Goal: Task Accomplishment & Management: Use online tool/utility

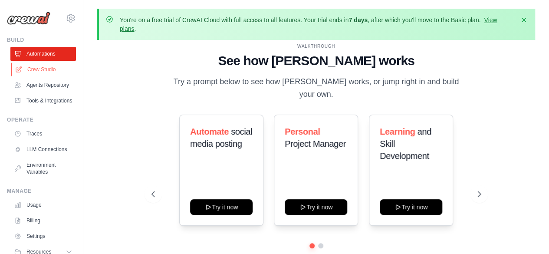
click at [41, 68] on link "Crew Studio" at bounding box center [44, 70] width 66 height 14
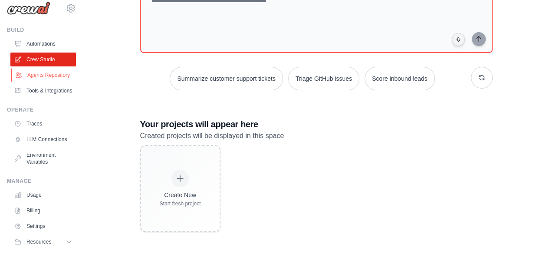
scroll to position [9, 0]
click at [47, 79] on link "Agents Repository" at bounding box center [44, 76] width 66 height 14
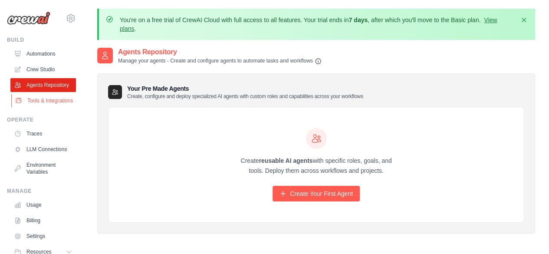
click at [43, 105] on link "Tools & Integrations" at bounding box center [44, 101] width 66 height 14
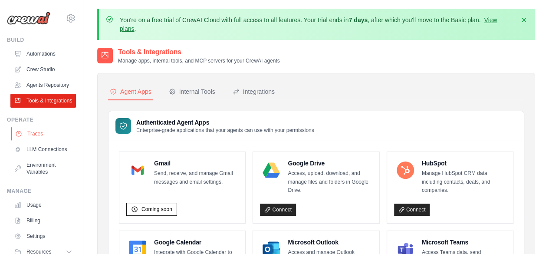
click at [44, 141] on link "Traces" at bounding box center [44, 134] width 66 height 14
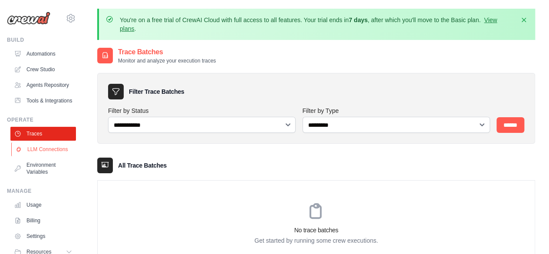
click at [50, 156] on link "LLM Connections" at bounding box center [44, 149] width 66 height 14
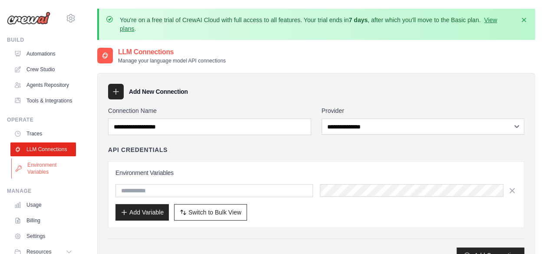
click at [50, 179] on link "Environment Variables" at bounding box center [44, 168] width 66 height 21
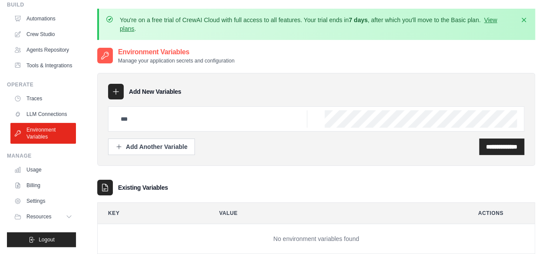
scroll to position [56, 0]
click at [40, 176] on link "Usage" at bounding box center [44, 170] width 66 height 14
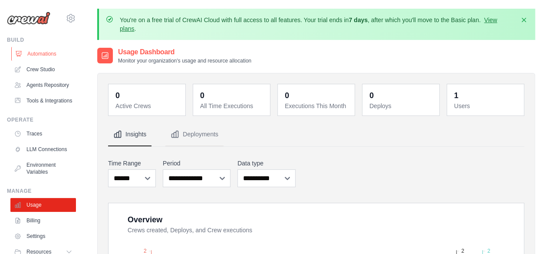
click at [49, 53] on link "Automations" at bounding box center [44, 54] width 66 height 14
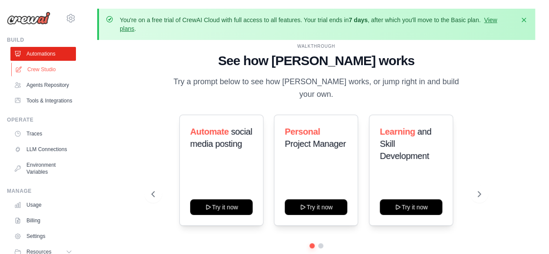
click at [41, 65] on link "Crew Studio" at bounding box center [44, 70] width 66 height 14
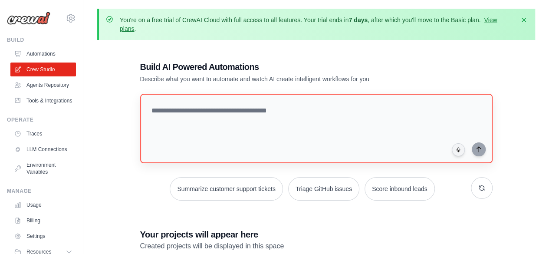
scroll to position [110, 0]
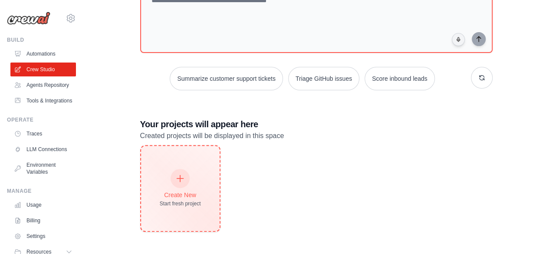
click at [175, 174] on div at bounding box center [180, 178] width 19 height 19
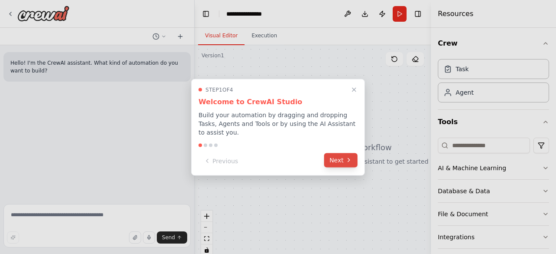
click at [328, 153] on button "Next" at bounding box center [340, 160] width 33 height 14
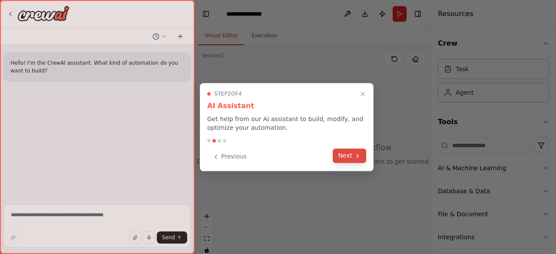
click at [356, 153] on icon at bounding box center [357, 155] width 7 height 7
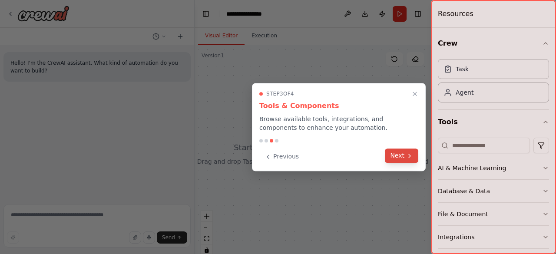
click at [397, 156] on button "Next" at bounding box center [401, 156] width 33 height 14
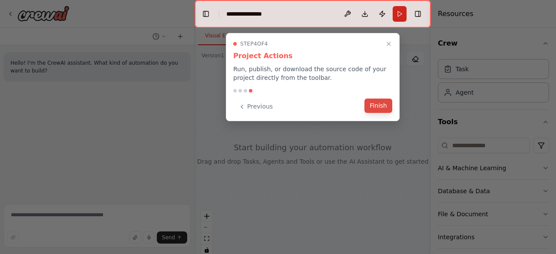
click at [377, 107] on button "Finish" at bounding box center [378, 106] width 28 height 14
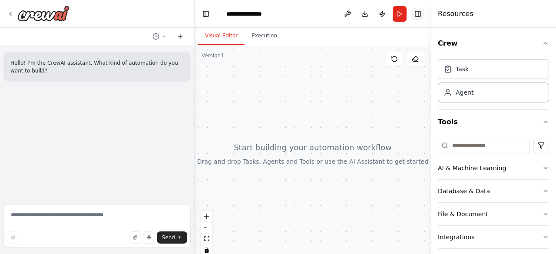
click at [417, 17] on button "Toggle Right Sidebar" at bounding box center [418, 14] width 12 height 12
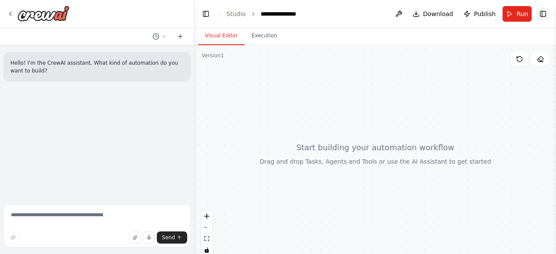
click at [546, 13] on button "Toggle Right Sidebar" at bounding box center [543, 14] width 12 height 12
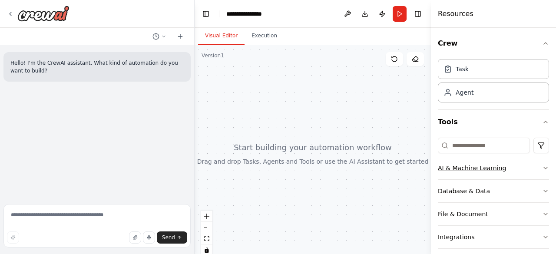
click at [542, 170] on icon "button" at bounding box center [545, 168] width 7 height 7
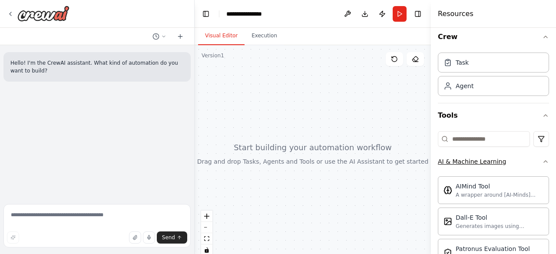
scroll to position [7, 0]
click at [544, 160] on icon "button" at bounding box center [545, 161] width 3 height 2
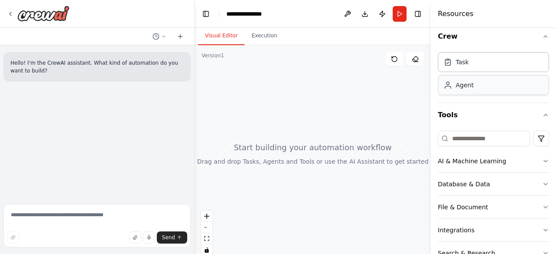
click at [482, 92] on div "Agent" at bounding box center [493, 85] width 111 height 20
click at [542, 116] on icon "button" at bounding box center [545, 115] width 7 height 7
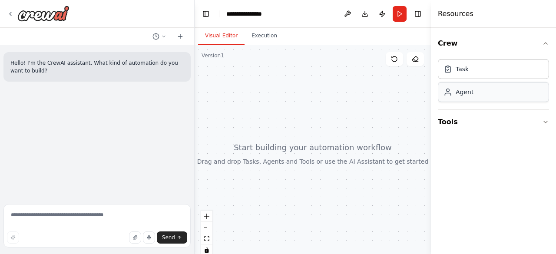
click at [500, 92] on div "Agent" at bounding box center [493, 92] width 111 height 20
click at [482, 65] on div "Task" at bounding box center [493, 69] width 111 height 20
click at [544, 122] on icon "button" at bounding box center [545, 122] width 7 height 7
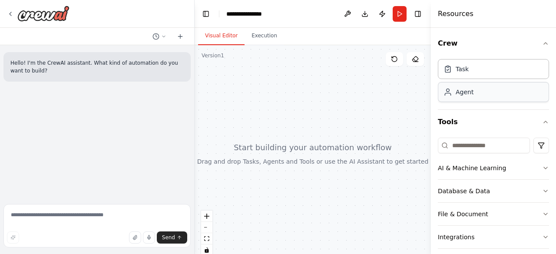
click at [503, 95] on div "Agent" at bounding box center [493, 92] width 111 height 20
click at [476, 95] on div "Agent" at bounding box center [493, 92] width 111 height 20
drag, startPoint x: 476, startPoint y: 95, endPoint x: 260, endPoint y: 95, distance: 215.9
click at [260, 95] on div "**********" at bounding box center [278, 127] width 556 height 254
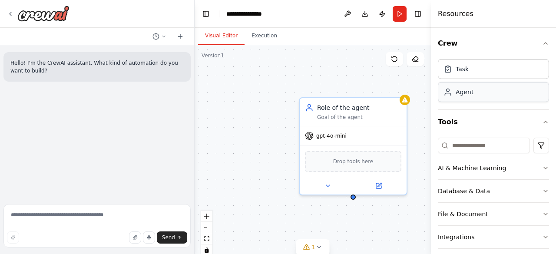
click at [479, 87] on div "Agent" at bounding box center [493, 92] width 111 height 20
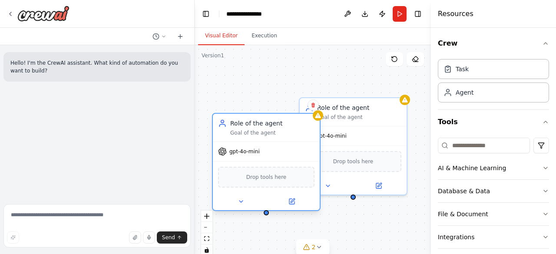
drag, startPoint x: 337, startPoint y: 86, endPoint x: 281, endPoint y: 122, distance: 67.0
click at [281, 122] on div "Role of the agent" at bounding box center [272, 123] width 84 height 9
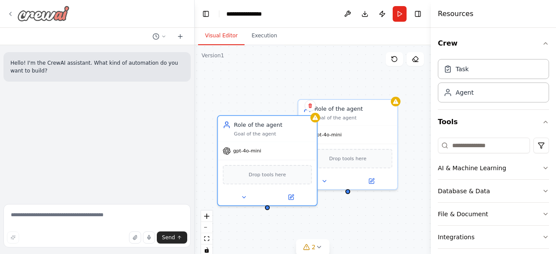
click at [13, 13] on icon at bounding box center [10, 13] width 7 height 7
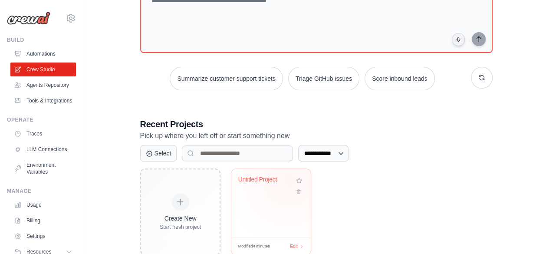
scroll to position [133, 0]
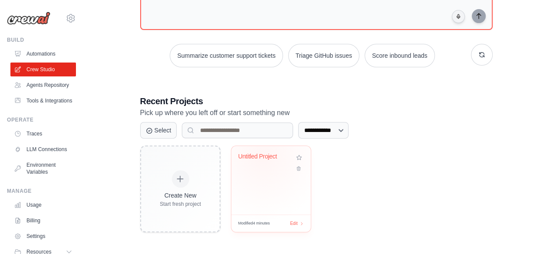
click at [263, 156] on div "Untitled Project" at bounding box center [264, 157] width 53 height 8
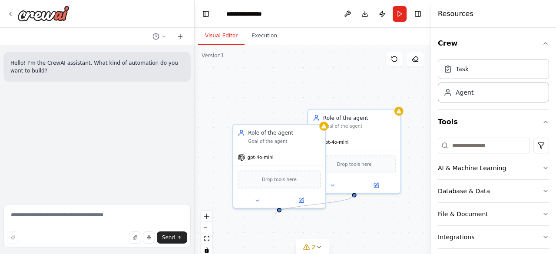
drag, startPoint x: 354, startPoint y: 193, endPoint x: 270, endPoint y: 214, distance: 86.0
click at [270, 214] on div "Role of the agent Goal of the agent gpt-4o-mini Drop tools here Role of the age…" at bounding box center [313, 153] width 236 height 217
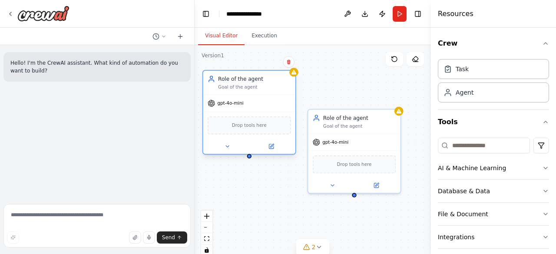
drag, startPoint x: 261, startPoint y: 130, endPoint x: 232, endPoint y: 77, distance: 60.5
click at [232, 77] on div "Role of the agent" at bounding box center [254, 78] width 73 height 7
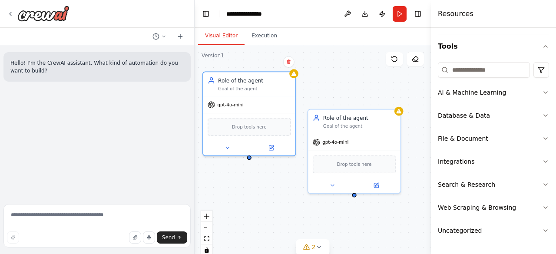
drag, startPoint x: 498, startPoint y: 206, endPoint x: 316, endPoint y: 208, distance: 181.6
click at [316, 211] on div "**********" at bounding box center [278, 127] width 556 height 254
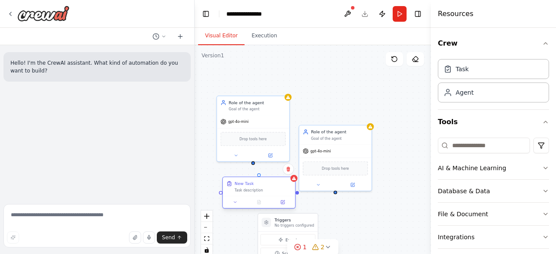
drag, startPoint x: 298, startPoint y: 203, endPoint x: 269, endPoint y: 192, distance: 30.5
click at [269, 192] on div "New Task Task description" at bounding box center [259, 186] width 72 height 19
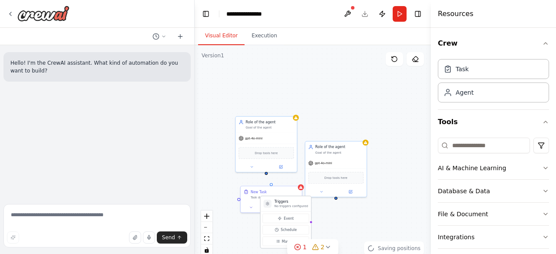
drag, startPoint x: 306, startPoint y: 225, endPoint x: 299, endPoint y: 207, distance: 18.9
click at [299, 207] on div "Triggers No triggers configured" at bounding box center [286, 203] width 50 height 15
click at [299, 207] on p "No triggers configured" at bounding box center [290, 206] width 33 height 4
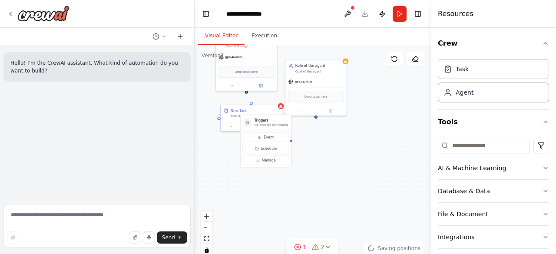
drag, startPoint x: 385, startPoint y: 198, endPoint x: 361, endPoint y: 121, distance: 80.8
click at [381, 121] on div "Triggers No triggers configured Event Schedule Manage Role of the agent Goal of…" at bounding box center [313, 153] width 236 height 217
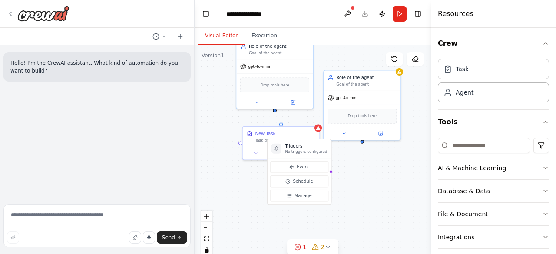
drag, startPoint x: 334, startPoint y: 148, endPoint x: 356, endPoint y: 177, distance: 36.0
click at [357, 177] on div "Triggers No triggers configured Event Schedule Manage Role of the agent Goal of…" at bounding box center [313, 153] width 236 height 217
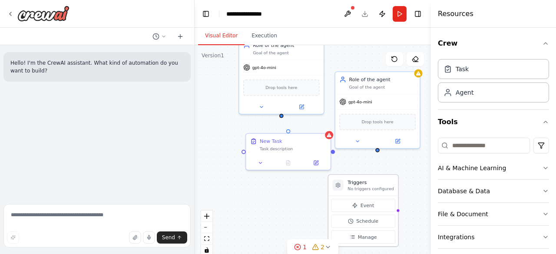
drag, startPoint x: 309, startPoint y: 155, endPoint x: 365, endPoint y: 181, distance: 61.0
click at [365, 181] on h3 "Triggers" at bounding box center [370, 182] width 46 height 7
click at [280, 147] on div "Task description" at bounding box center [293, 148] width 66 height 6
click at [289, 147] on div "Task description" at bounding box center [293, 148] width 66 height 6
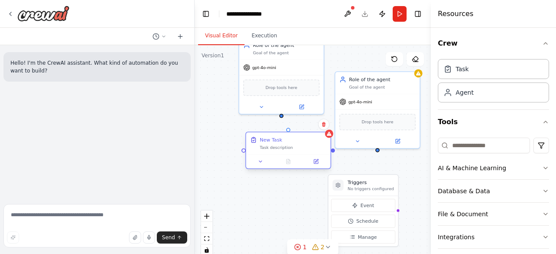
click at [267, 147] on div "Task description" at bounding box center [293, 148] width 66 height 6
click at [266, 139] on div "New Task" at bounding box center [271, 139] width 23 height 7
click at [316, 166] on div at bounding box center [288, 161] width 84 height 14
click at [316, 164] on icon at bounding box center [316, 162] width 6 height 6
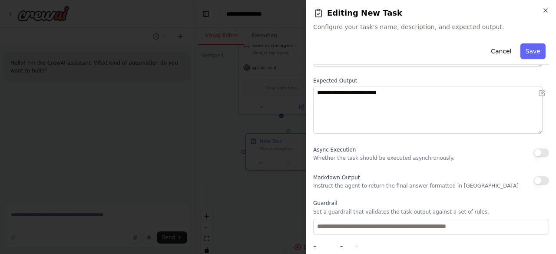
scroll to position [137, 0]
